Goal: Task Accomplishment & Management: Use online tool/utility

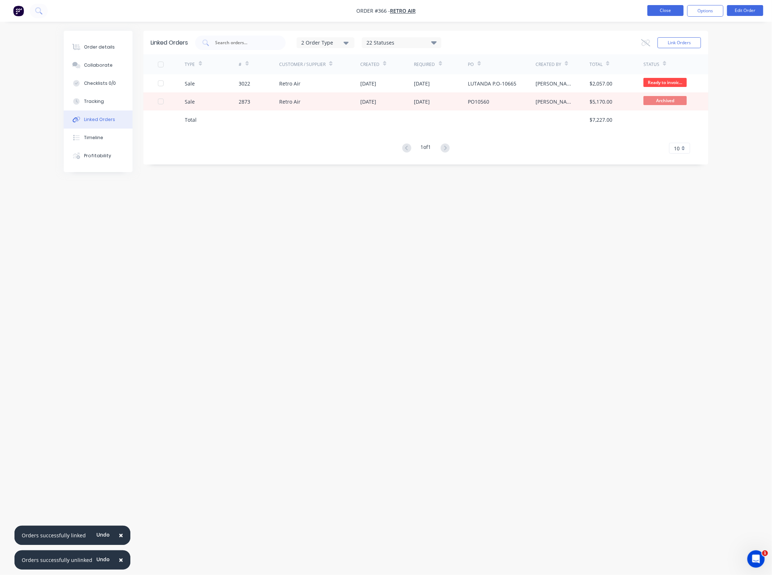
click at [660, 6] on button "Close" at bounding box center [666, 10] width 36 height 11
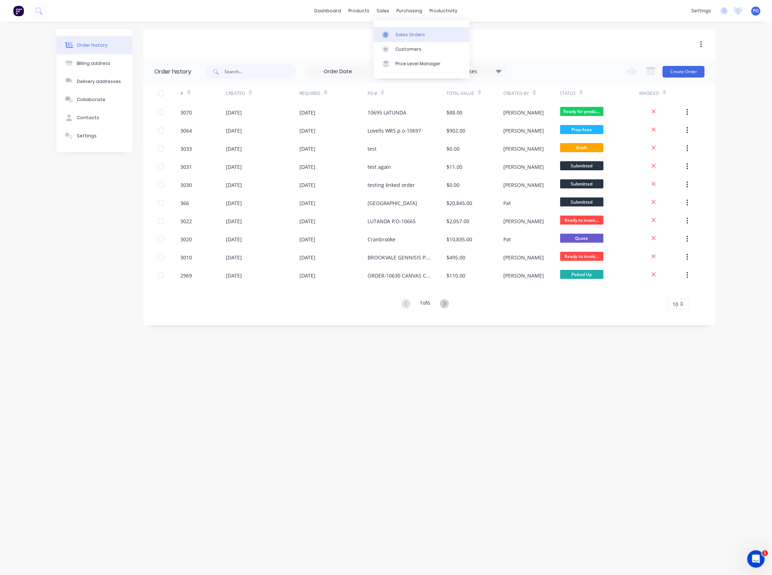
click at [398, 32] on div "Sales Orders" at bounding box center [411, 35] width 30 height 7
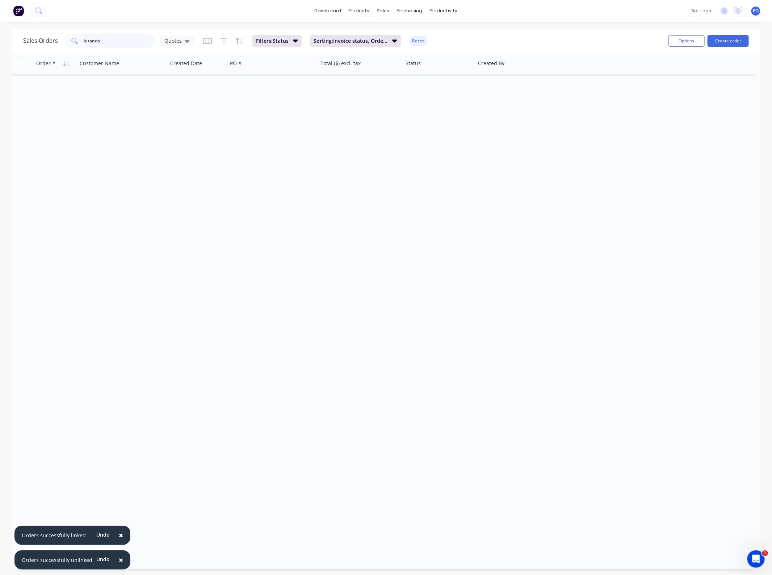
click at [93, 42] on input "lutanda" at bounding box center [119, 41] width 71 height 14
type input "l"
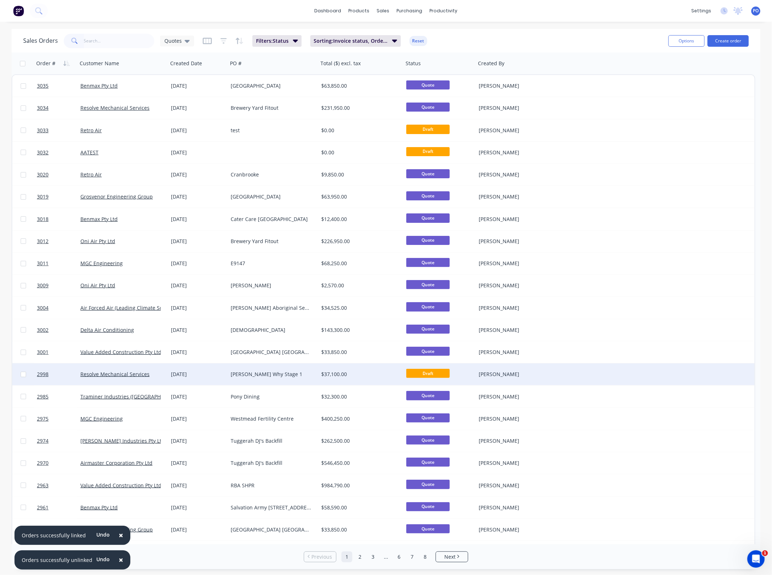
click at [206, 374] on div "[DATE]" at bounding box center [198, 374] width 54 height 7
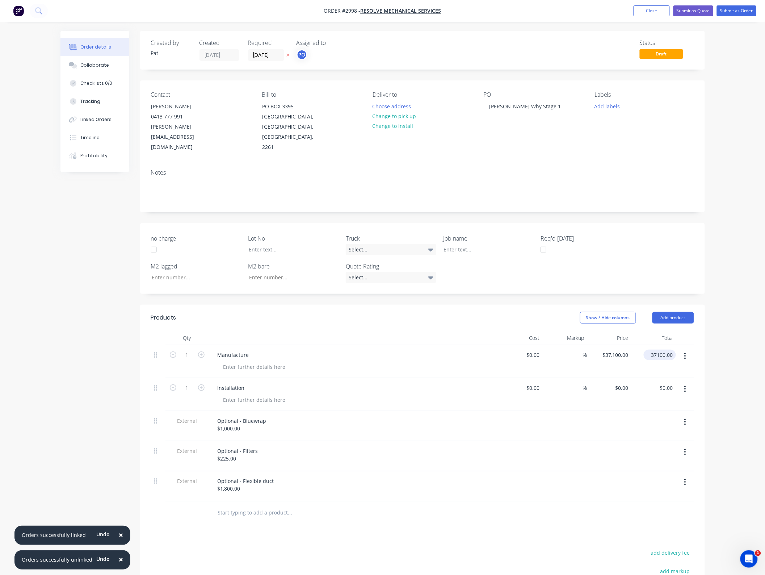
click at [660, 350] on input "37100.00" at bounding box center [661, 355] width 29 height 11
type input "41100"
type input "$41,100.00"
click at [669, 383] on input "0.00" at bounding box center [668, 388] width 17 height 11
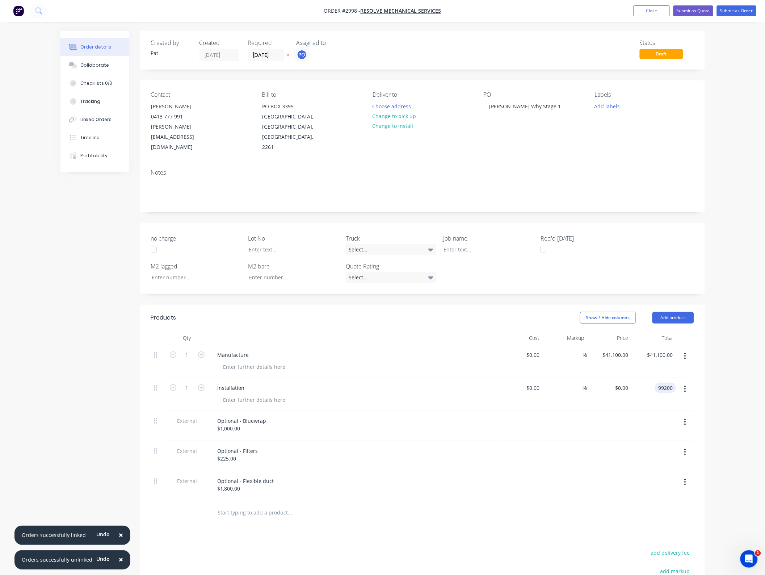
type input "99200"
type input "$99,200.00"
click at [718, 336] on div "Order details Collaborate Checklists 0/0 Tracking Linked Orders Timeline Profit…" at bounding box center [382, 355] width 765 height 710
click at [621, 350] on input "41100" at bounding box center [623, 355] width 18 height 11
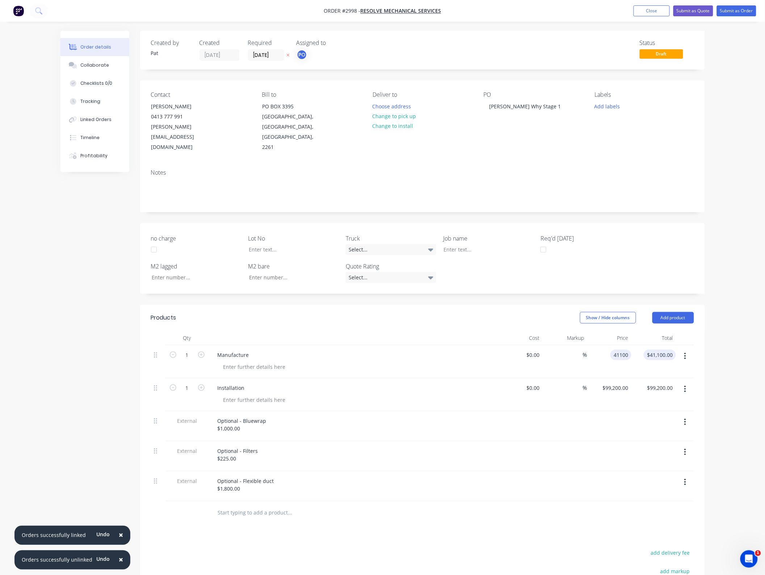
type input "$41,100.00"
click at [665, 350] on input "41100.00" at bounding box center [661, 355] width 29 height 11
type input "41500.00"
type input "$41,500.00"
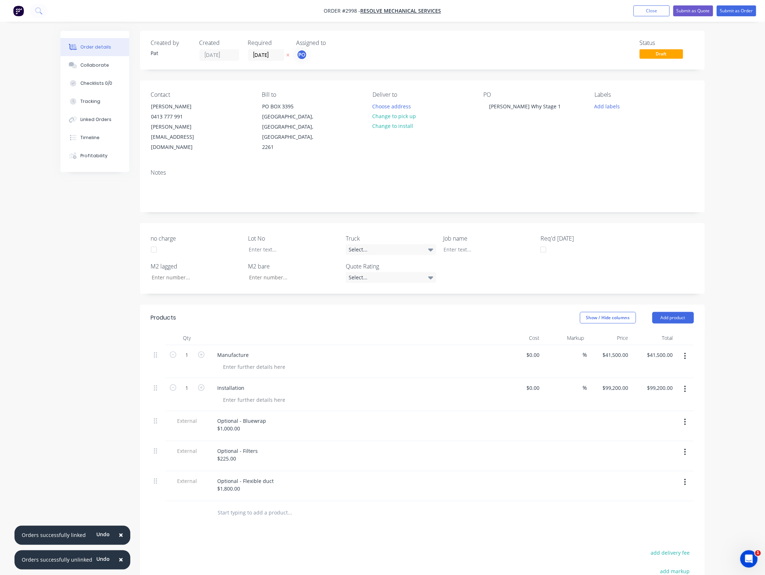
click at [734, 342] on div "Order details Collaborate Checklists 0/0 Tracking Linked Orders Timeline Profit…" at bounding box center [382, 355] width 765 height 710
click at [720, 300] on div "Order details Collaborate Checklists 0/0 Tracking Linked Orders Timeline Profit…" at bounding box center [382, 355] width 765 height 710
click at [691, 7] on button "Submit as Quote" at bounding box center [694, 10] width 40 height 11
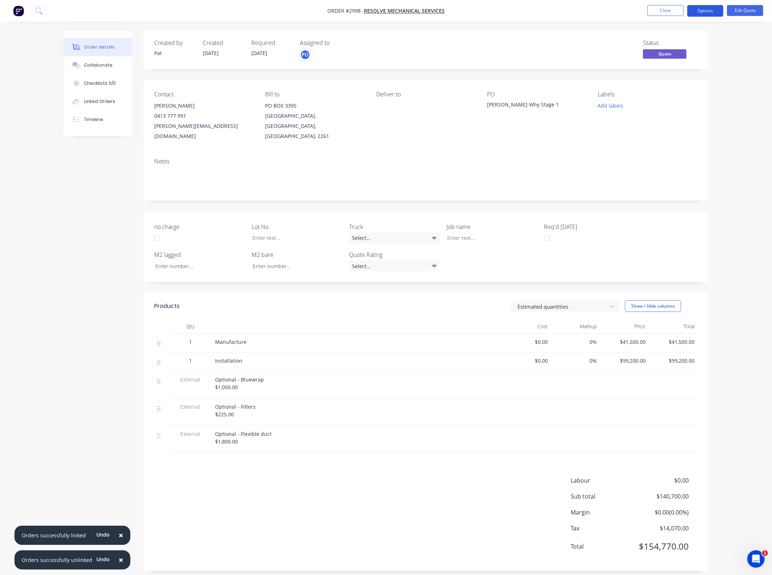
click at [698, 14] on button "Options" at bounding box center [706, 11] width 36 height 12
click at [671, 46] on div "Quote" at bounding box center [684, 44] width 67 height 11
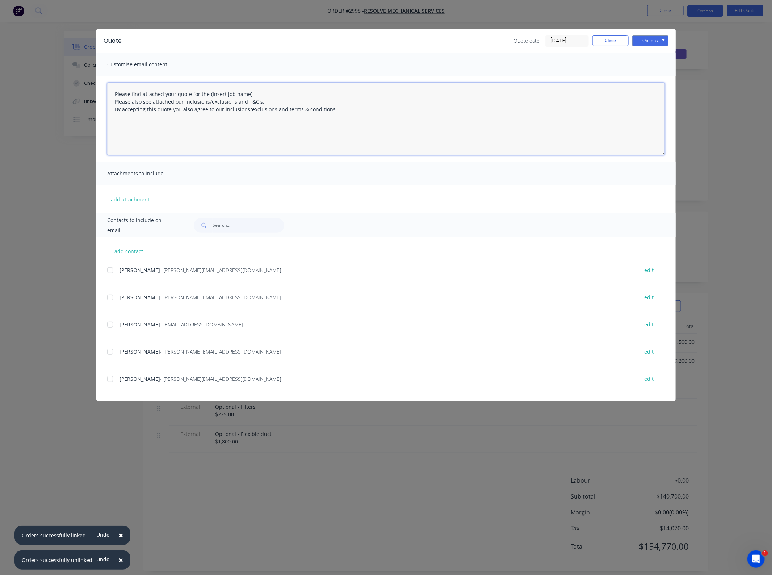
drag, startPoint x: 268, startPoint y: 95, endPoint x: 209, endPoint y: 92, distance: 59.1
click at [209, 92] on textarea "Please find attached your quote for the (Insert job name) Please also see attac…" at bounding box center [386, 119] width 558 height 72
click at [114, 295] on div at bounding box center [110, 297] width 14 height 14
type textarea "Please find attached your quote for the Dee Why RSL project. Please also see at…"
click at [141, 204] on button "add attachment" at bounding box center [130, 199] width 46 height 11
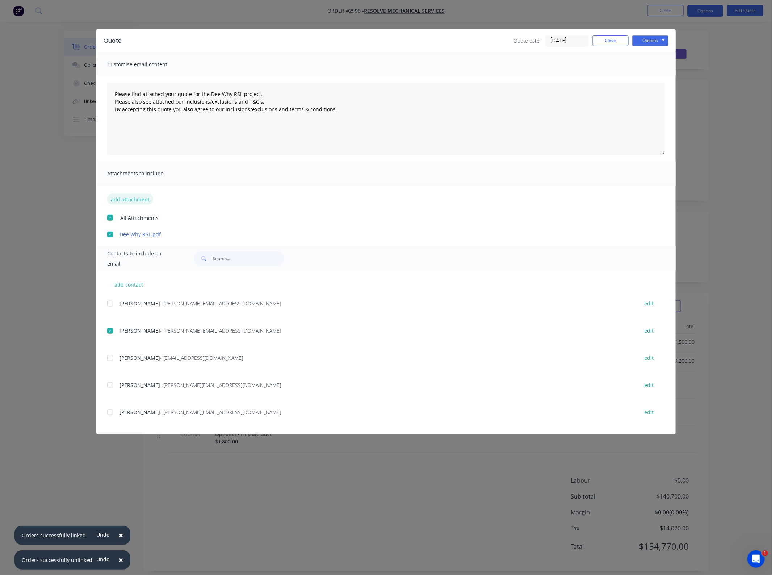
click at [129, 195] on button "add attachment" at bounding box center [130, 199] width 46 height 11
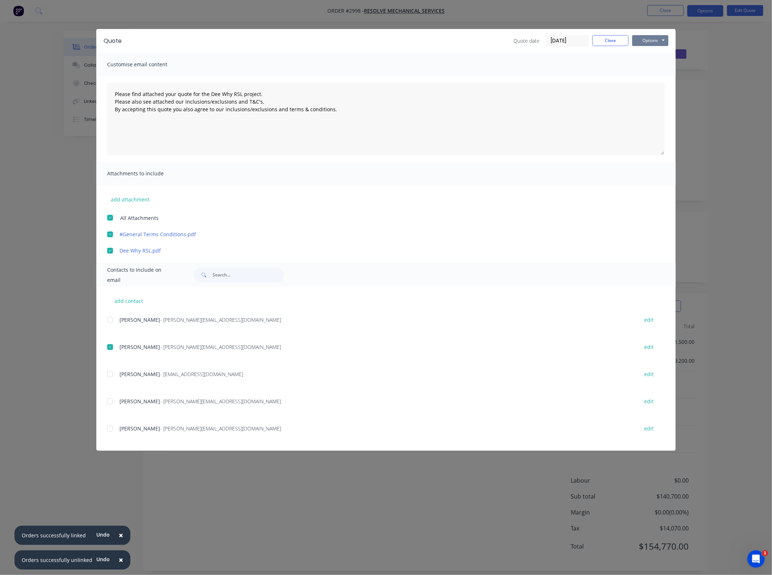
click at [646, 38] on button "Options" at bounding box center [651, 40] width 36 height 11
click at [655, 74] on button "Email" at bounding box center [656, 78] width 46 height 12
click at [605, 39] on button "Close" at bounding box center [611, 40] width 36 height 11
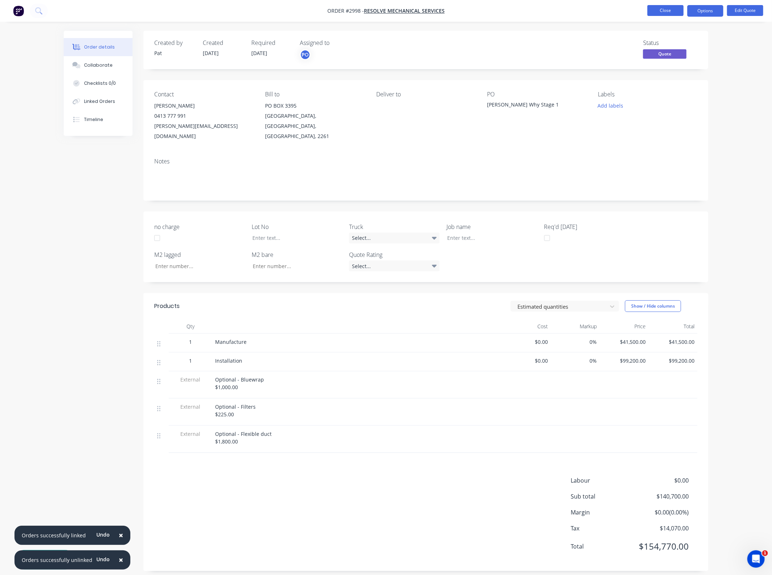
click at [668, 8] on button "Close" at bounding box center [666, 10] width 36 height 11
